Goal: Information Seeking & Learning: Learn about a topic

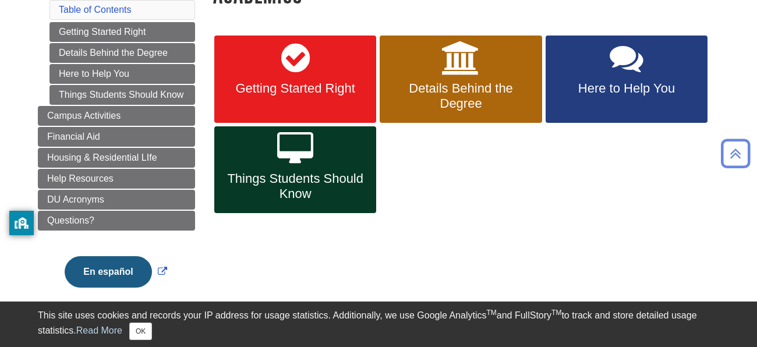
scroll to position [168, 0]
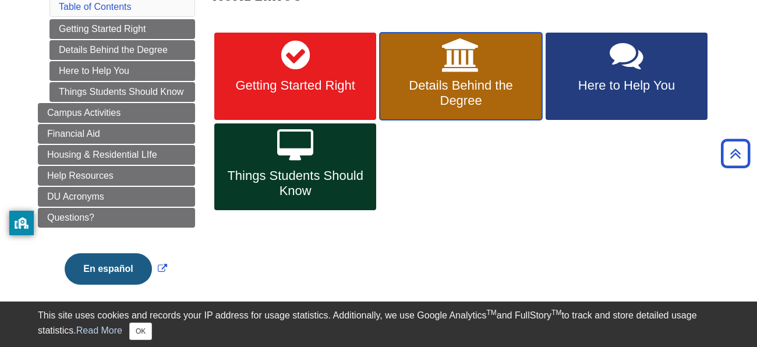
click at [440, 97] on span "Details Behind the Degree" at bounding box center [460, 93] width 144 height 30
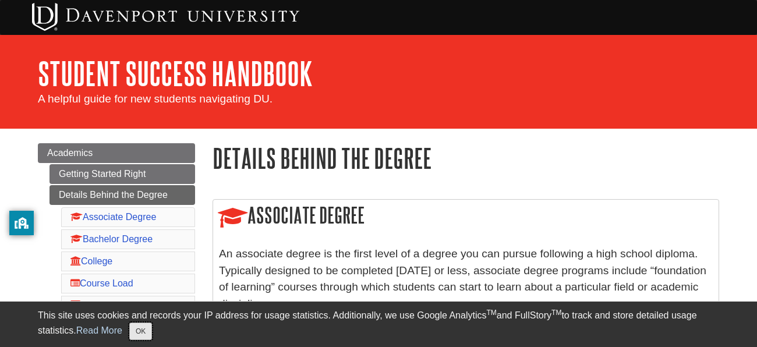
click at [150, 337] on button "OK" at bounding box center [140, 331] width 23 height 17
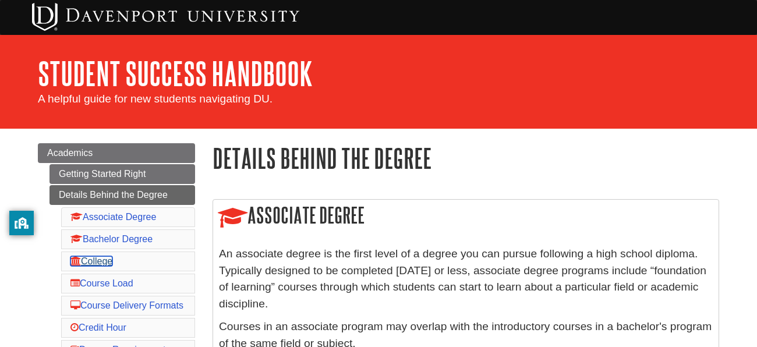
click at [99, 264] on link "College" at bounding box center [91, 261] width 42 height 10
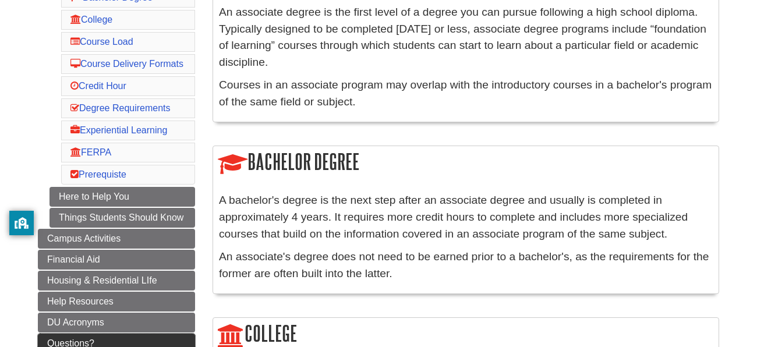
scroll to position [244, 0]
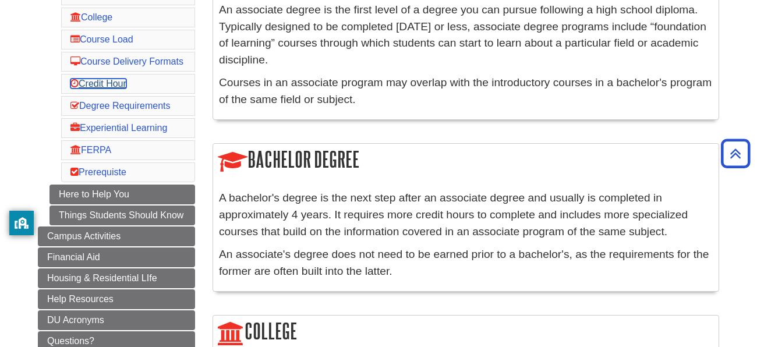
click at [99, 89] on link "Credit Hour" at bounding box center [98, 84] width 56 height 10
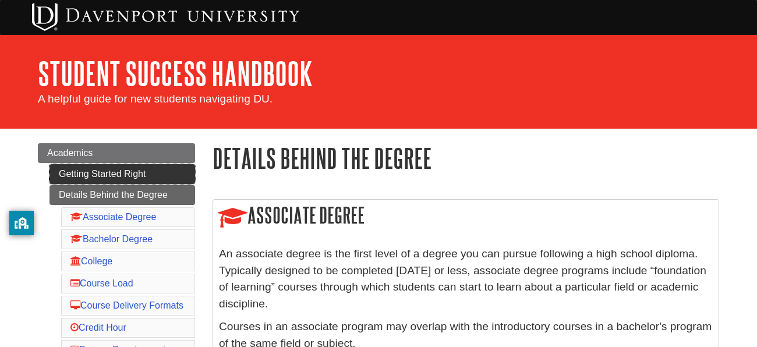
click at [111, 176] on link "Getting Started Right" at bounding box center [122, 174] width 146 height 20
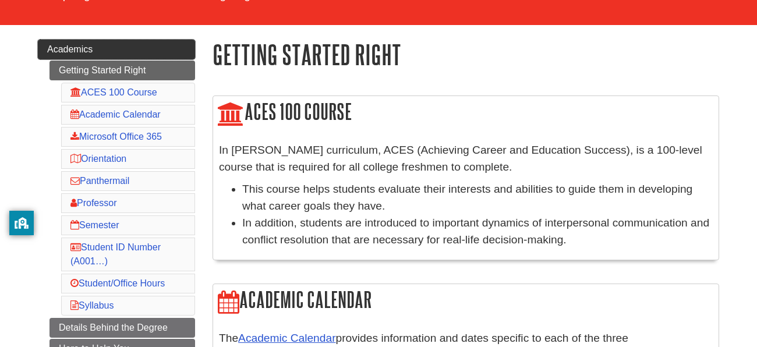
scroll to position [104, 0]
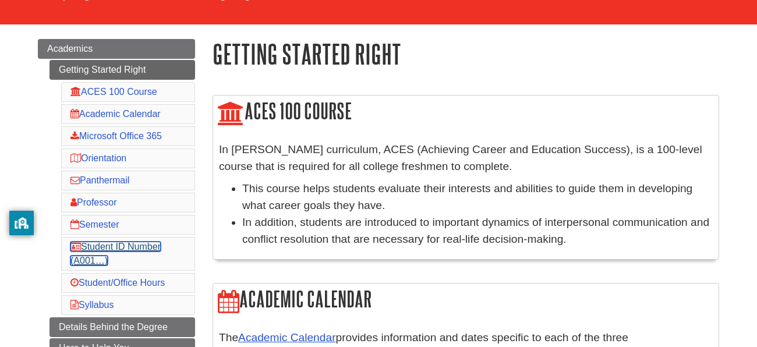
click at [135, 245] on link "Student ID Number (A001…)" at bounding box center [115, 254] width 90 height 24
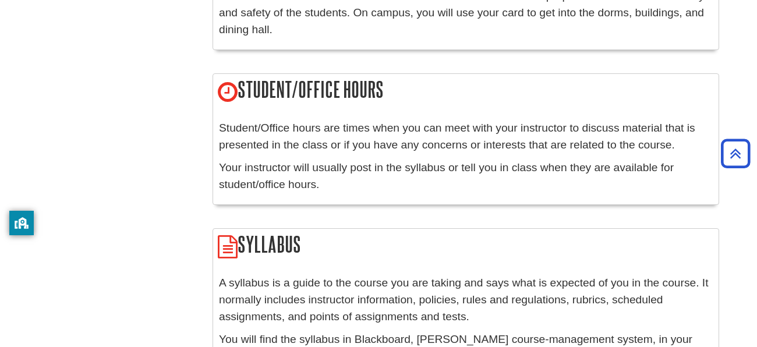
scroll to position [1642, 0]
